Goal: Feedback & Contribution: Contribute content

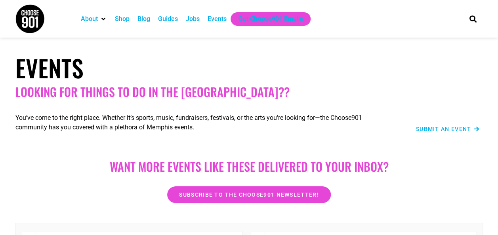
click at [219, 18] on div "Events" at bounding box center [217, 19] width 19 height 10
click at [438, 127] on span "Submit an Event" at bounding box center [443, 129] width 55 height 6
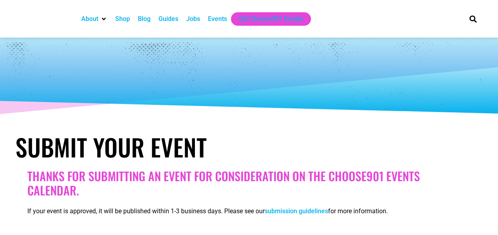
select select
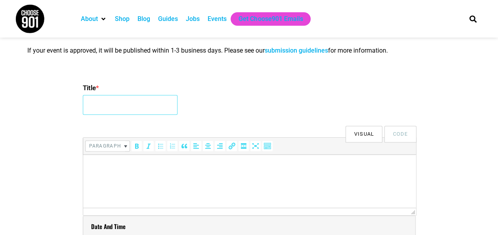
click at [158, 101] on input "Title *" at bounding box center [130, 105] width 95 height 20
type input "Floral Arrangement Class"
click at [120, 177] on html at bounding box center [249, 166] width 333 height 22
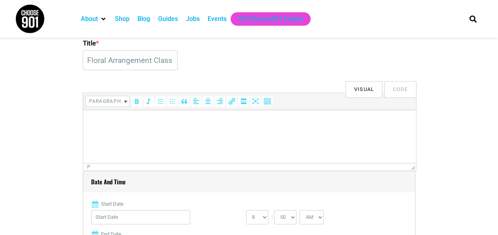
scroll to position [207, 0]
click at [138, 128] on html at bounding box center [249, 120] width 333 height 22
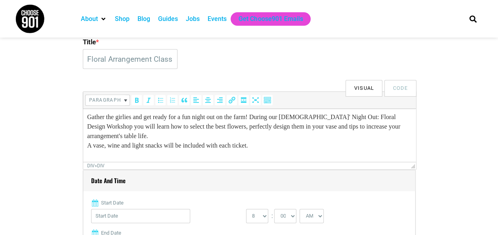
click at [162, 135] on div "Gather the girlies and get ready for a fun night out on the farm! During our La…" at bounding box center [249, 126] width 325 height 29
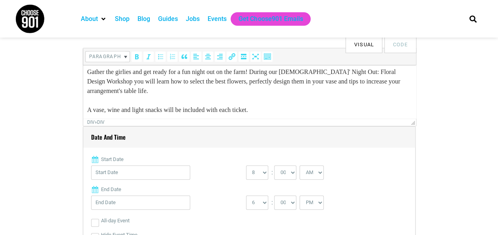
scroll to position [251, 0]
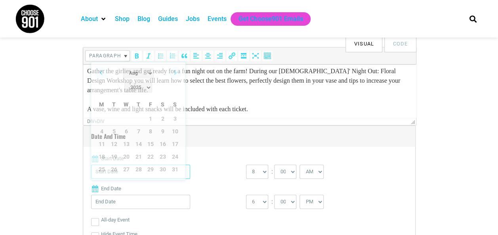
click at [141, 168] on input "Start Date" at bounding box center [140, 172] width 99 height 14
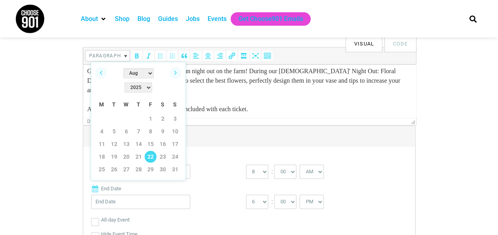
click at [150, 151] on link "22" at bounding box center [151, 157] width 12 height 12
type input "08/22/2025"
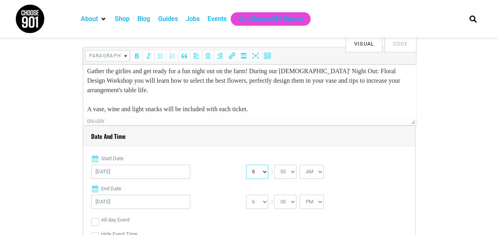
click at [258, 174] on select "0 1 2 3 4 5 6 7 8 9 10 11 12" at bounding box center [257, 172] width 22 height 14
select select "5"
click at [246, 165] on select "0 1 2 3 4 5 6 7 8 9 10 11 12" at bounding box center [257, 172] width 22 height 14
click at [312, 170] on select "AM PM" at bounding box center [311, 172] width 24 height 14
select select "PM"
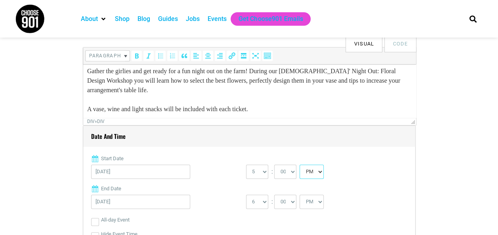
click at [299, 165] on select "AM PM" at bounding box center [311, 172] width 24 height 14
click at [257, 201] on select "1 2 3 4 5 6 7 8 9 10 11 12" at bounding box center [257, 202] width 22 height 14
select select "8"
click at [246, 195] on select "1 2 3 4 5 6 7 8 9 10 11 12" at bounding box center [257, 202] width 22 height 14
click at [205, 185] on label "End Date" at bounding box center [249, 189] width 316 height 8
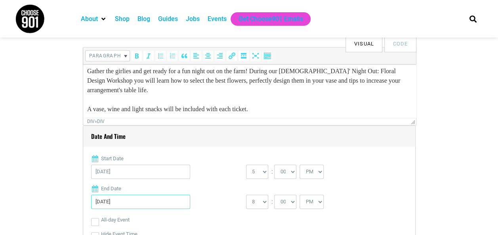
click at [190, 195] on input "08/22/2025" at bounding box center [140, 202] width 99 height 14
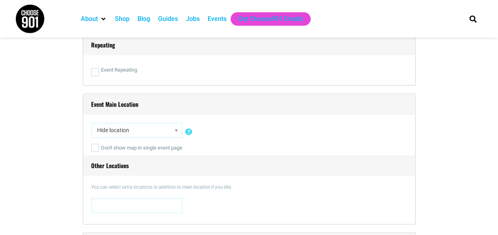
scroll to position [512, 0]
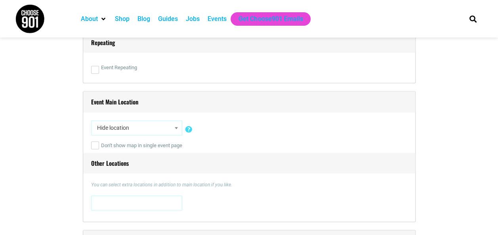
click at [146, 128] on span "Hide location" at bounding box center [137, 128] width 86 height 14
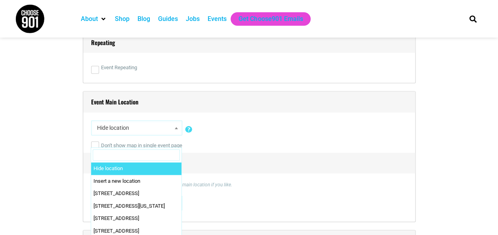
type input "O"
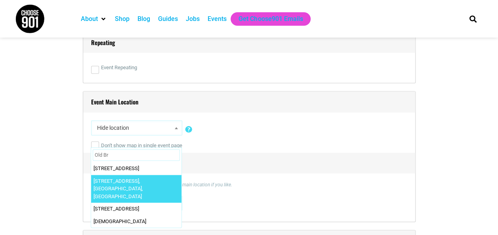
type input "Old Br"
select select "5312"
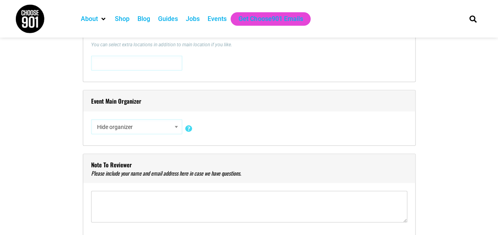
scroll to position [654, 0]
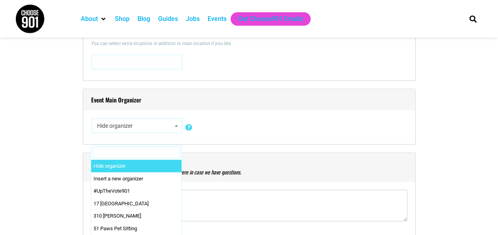
click at [133, 125] on span "Hide organizer" at bounding box center [137, 125] width 86 height 14
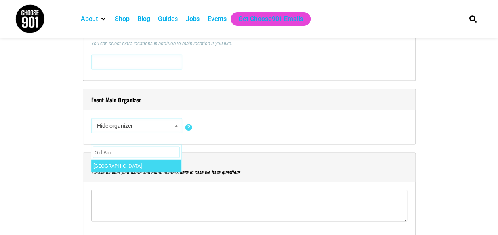
type input "Old Bro"
select select "5313"
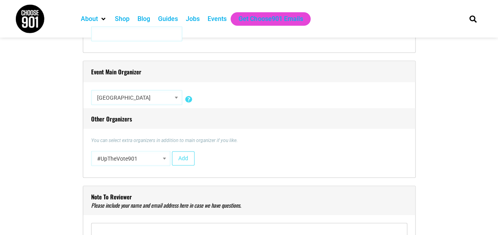
scroll to position [682, 0]
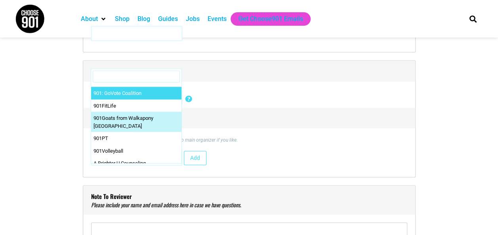
scroll to position [0, 0]
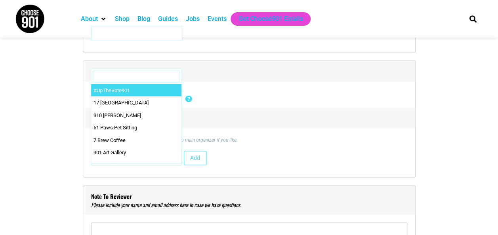
click at [139, 75] on input "Search" at bounding box center [136, 77] width 87 height 12
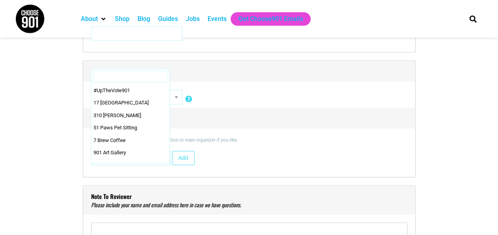
select select "5192"
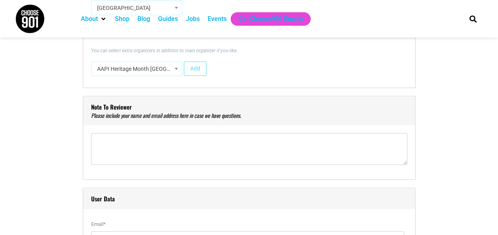
scroll to position [772, 0]
click at [73, 145] on div "Title * Floral Arrangement Class Visual Code b i link b-quote del ins img ul ol…" at bounding box center [248, 218] width 467 height 1529
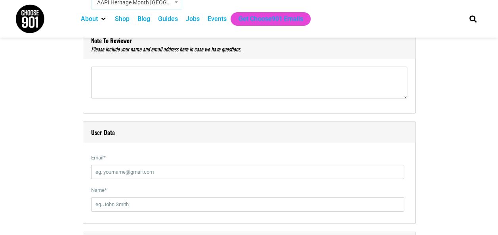
scroll to position [831, 0]
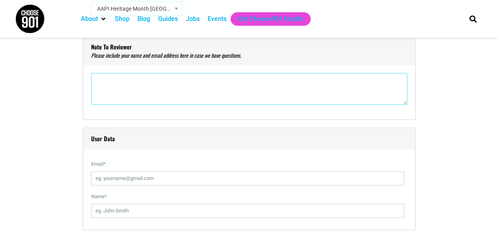
click at [123, 93] on textarea"] at bounding box center [249, 89] width 316 height 32
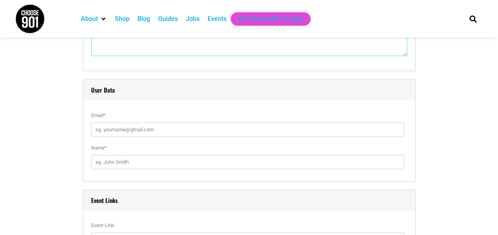
scroll to position [881, 0]
type textarea"] "Judy Paine oldbrownsvillefarms@gmail.com"
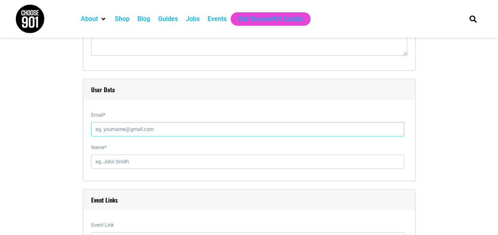
click at [103, 130] on input "Email *" at bounding box center [247, 129] width 313 height 14
type input "oldbrownsvillefarms@gmail.com"
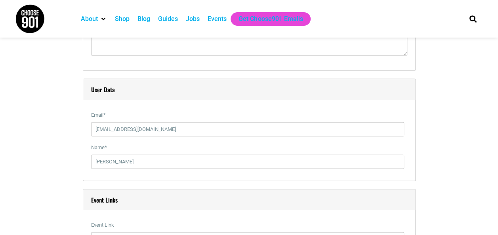
click at [70, 185] on div "Title * Floral Arrangement Class Visual Code b i link b-quote del ins img ul ol…" at bounding box center [248, 109] width 467 height 1529
click at [103, 164] on input "Malorie Paine" at bounding box center [247, 162] width 313 height 14
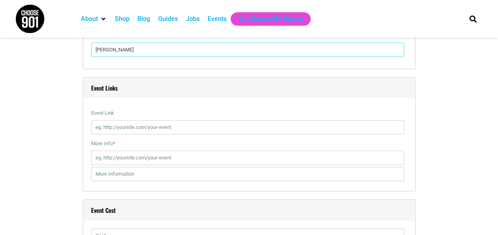
scroll to position [993, 0]
type input "Judy Paine"
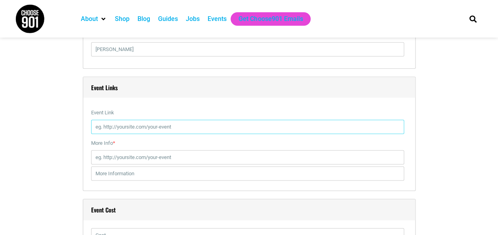
click at [113, 126] on input "Event Link" at bounding box center [247, 127] width 313 height 14
paste input "Gather the girlies and get ready for a fun night out on the farm! During our La…"
type input "Gather the girlies and get ready for a fun night out on the farm! During our La…"
click at [133, 128] on input "Event Link" at bounding box center [247, 127] width 313 height 14
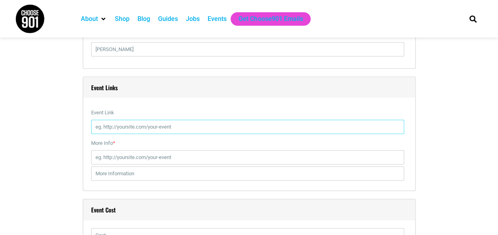
paste input "https://www.oldbrownsvillefarms.com/ladiesnight"
type input "https://www.oldbrownsvillefarms.com/ladiesnight"
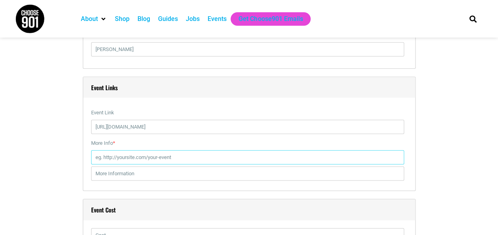
click at [142, 159] on input "More Info *" at bounding box center [247, 158] width 313 height 14
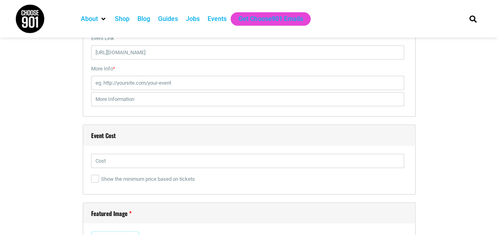
scroll to position [1070, 0]
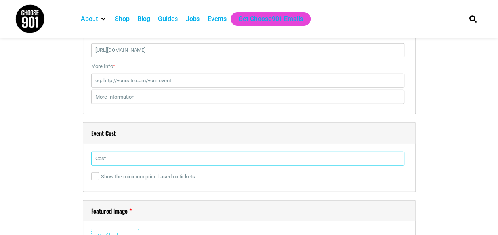
click at [120, 156] on input "text" at bounding box center [247, 159] width 313 height 14
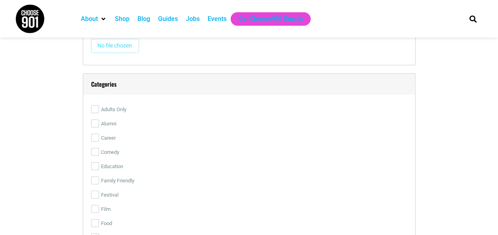
scroll to position [1261, 0]
type input "55"
click at [97, 108] on input "Adults Only" at bounding box center [95, 109] width 8 height 8
checkbox input "true"
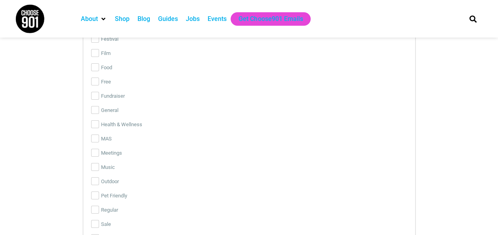
scroll to position [1417, 0]
click at [94, 179] on input "Outdoor" at bounding box center [95, 181] width 8 height 8
checkbox input "true"
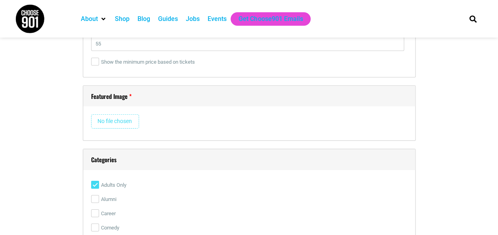
scroll to position [1188, 0]
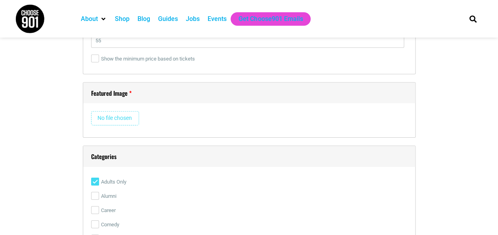
click at [111, 116] on input "file" at bounding box center [115, 118] width 48 height 14
type input "C:\fakepath\Flowers_15.png"
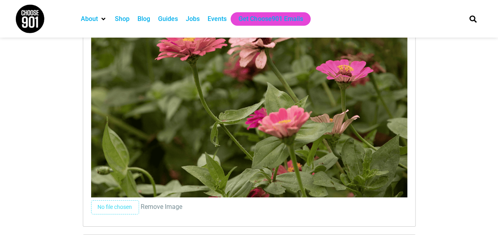
scroll to position [1313, 0]
click at [123, 202] on input "file" at bounding box center [115, 207] width 48 height 14
type input "C:\fakepath\Flowers_14.png"
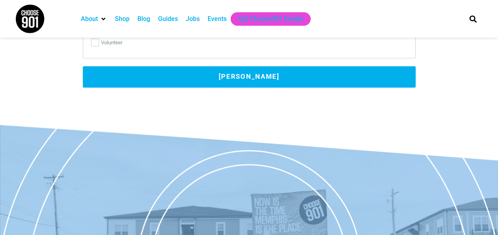
scroll to position [2131, 0]
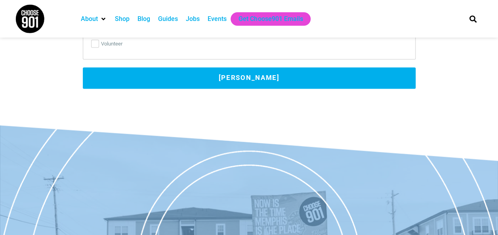
click at [253, 79] on button "Submit Event" at bounding box center [249, 77] width 333 height 21
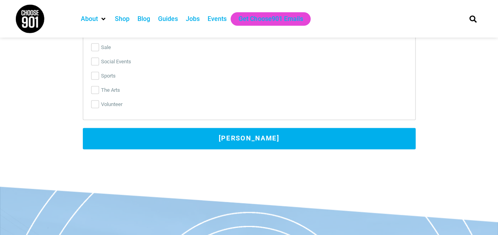
scroll to position [2070, 0]
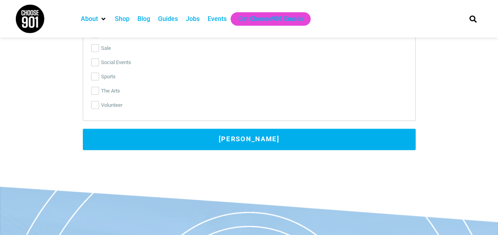
click at [247, 134] on button "Submit Event" at bounding box center [249, 139] width 333 height 21
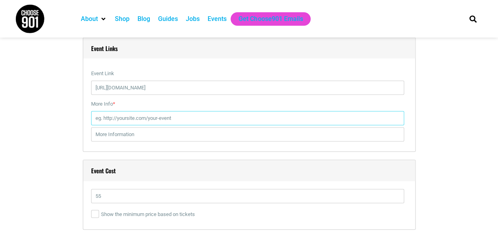
scroll to position [1031, 0]
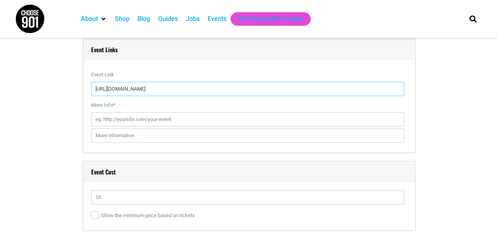
click at [181, 86] on input "https://www.oldbrownsvillefarms.com/ladiesnight" at bounding box center [247, 89] width 313 height 14
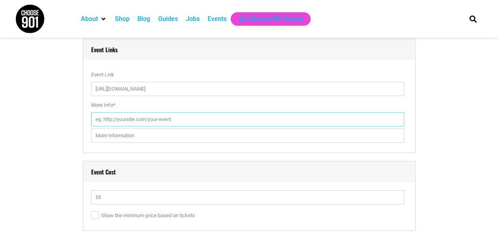
click at [174, 117] on input "More Info *" at bounding box center [247, 119] width 313 height 14
paste input "https://www.oldbrownsvillefarms.com/ladiesnight"
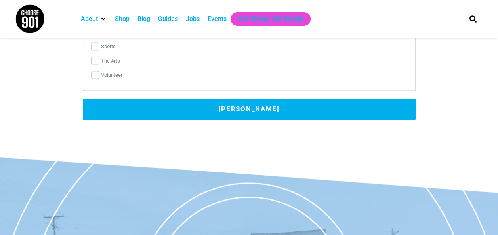
scroll to position [2099, 0]
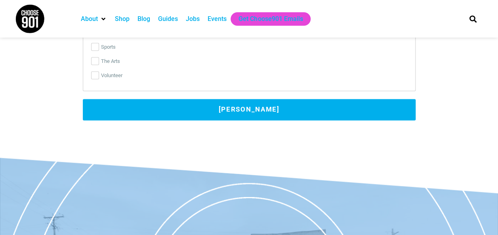
type input "https://www.oldbrownsvillefarms.com/ladiesnight"
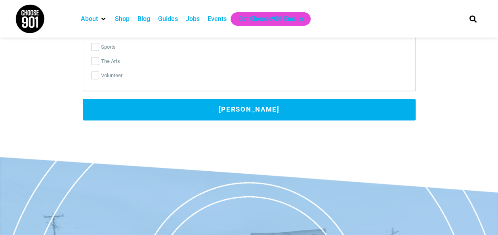
click at [265, 109] on button "Submit Event" at bounding box center [249, 109] width 333 height 21
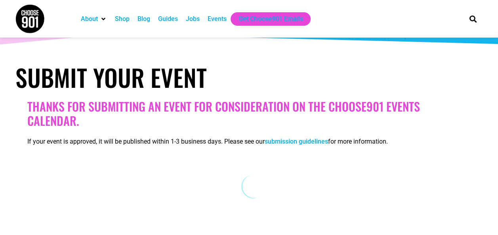
scroll to position [69, 0]
